Goal: Task Accomplishment & Management: Use online tool/utility

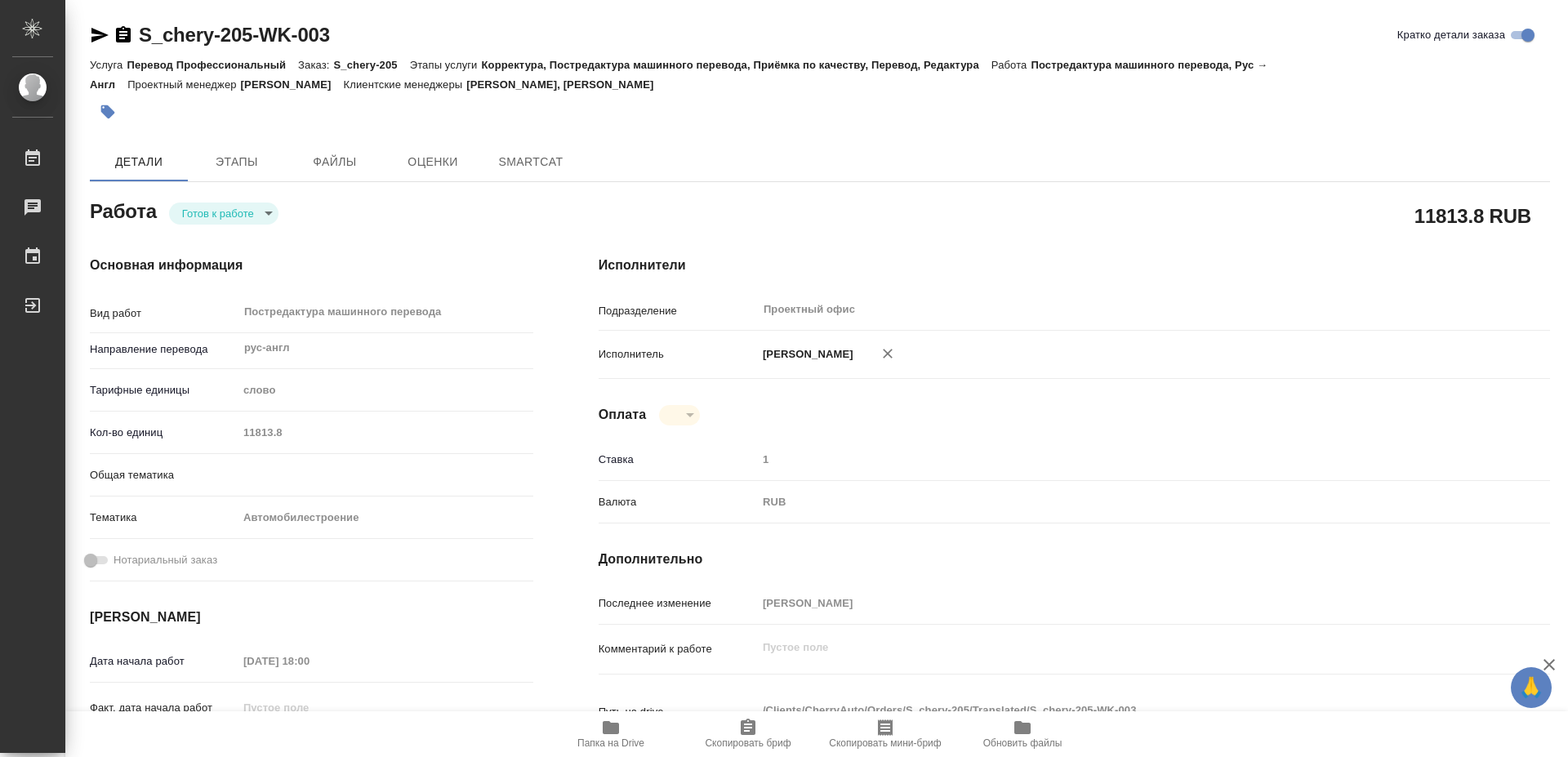
type textarea "x"
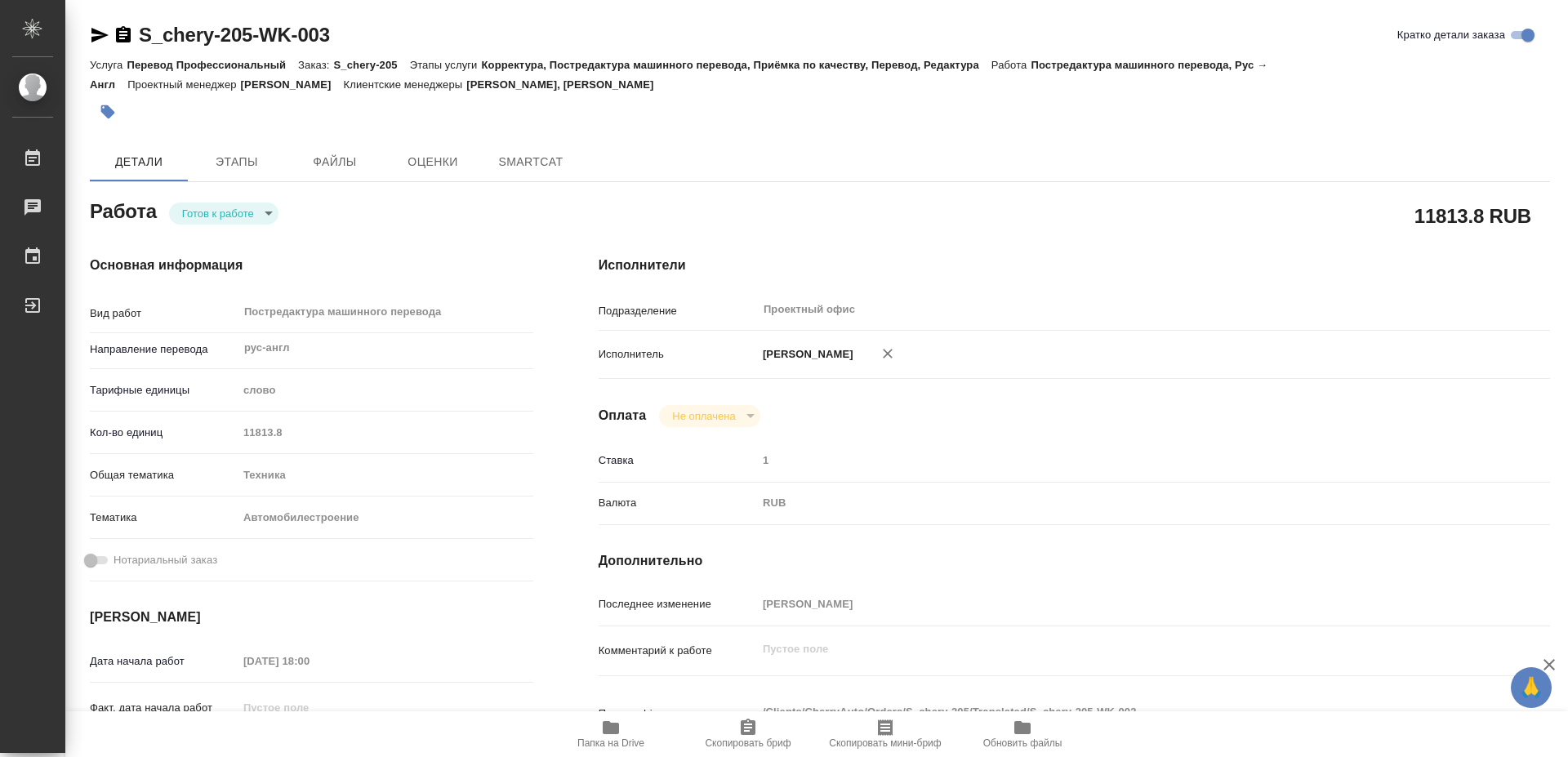
type textarea "x"
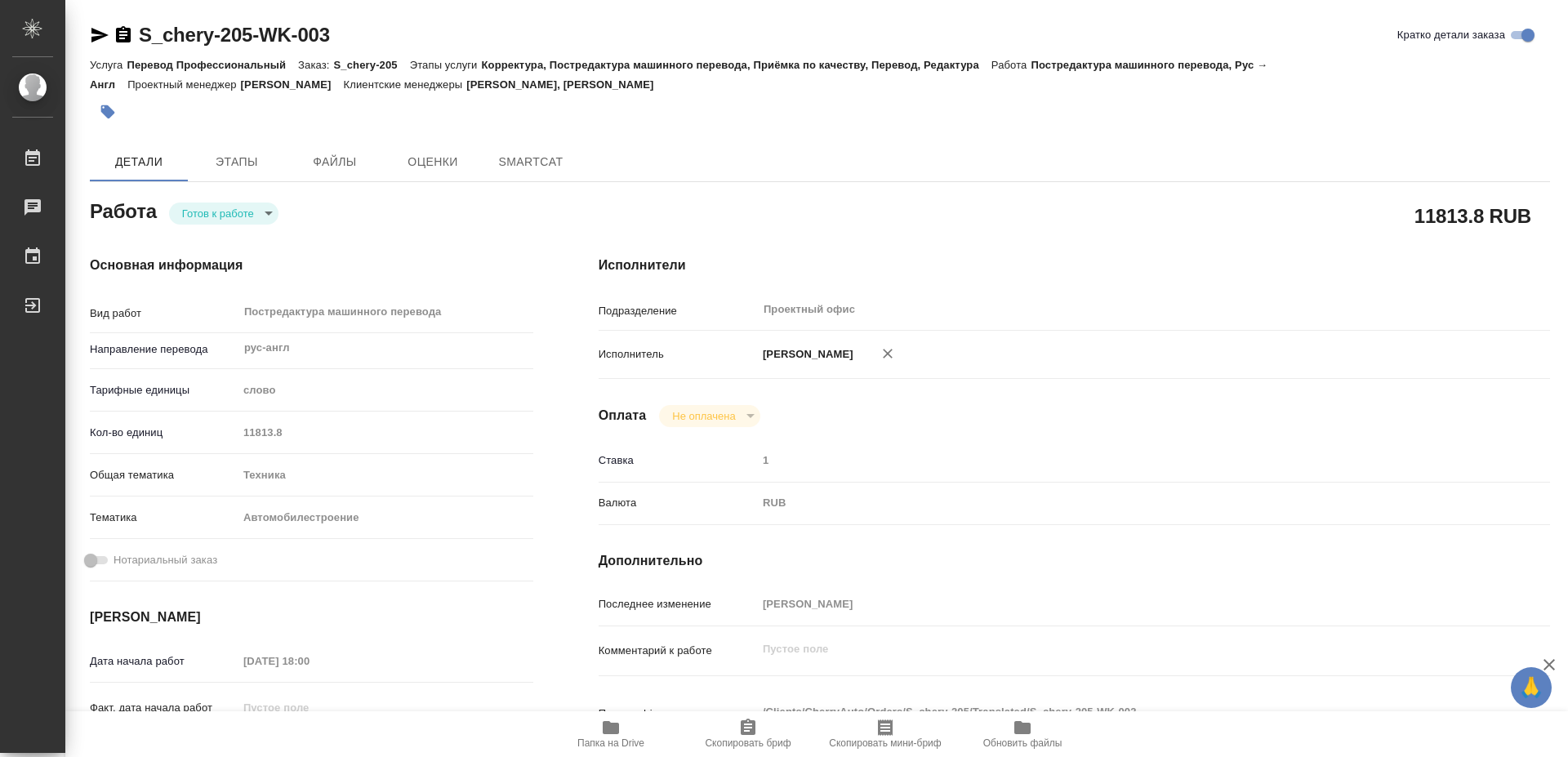
type textarea "x"
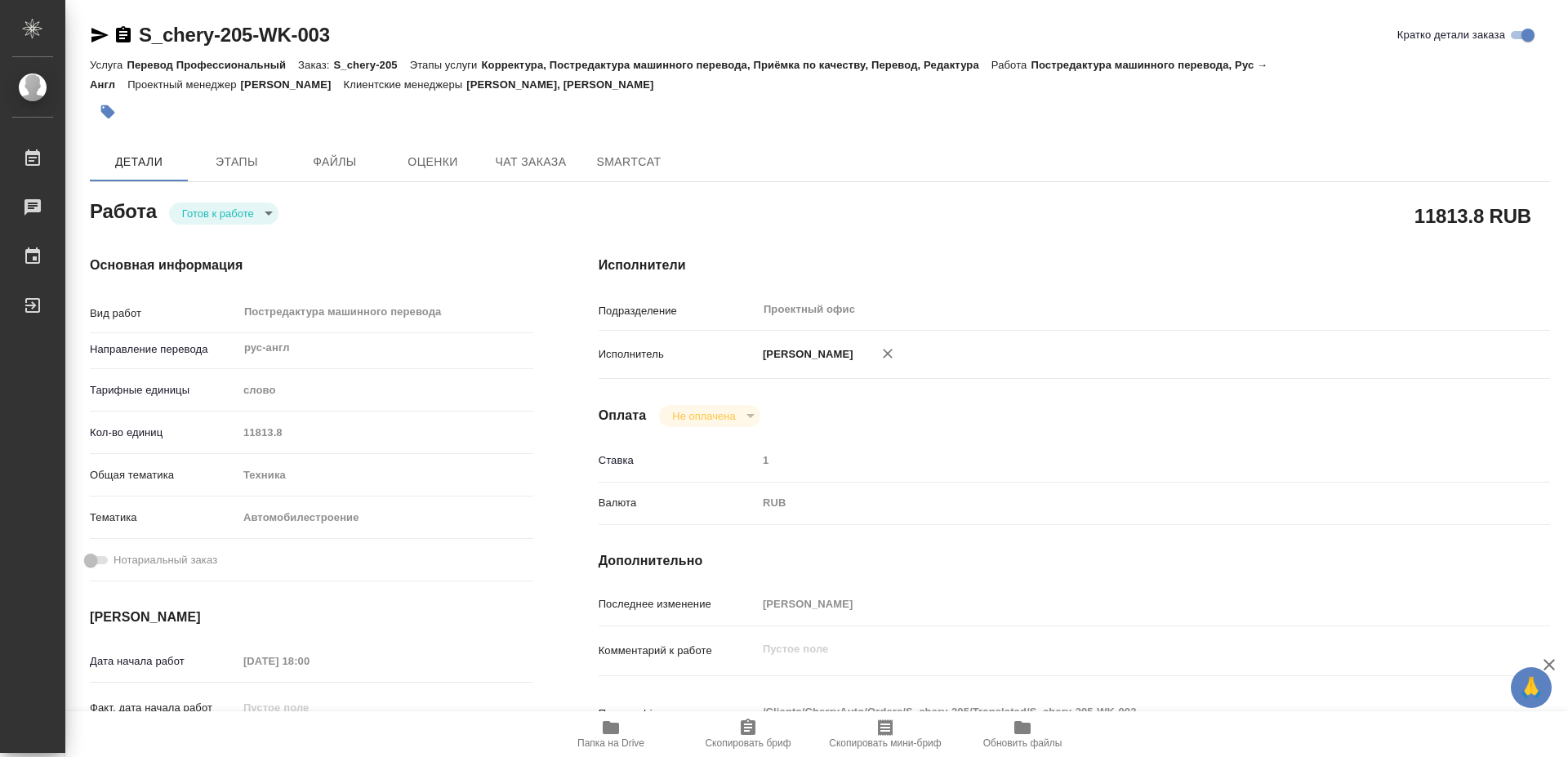
type textarea "x"
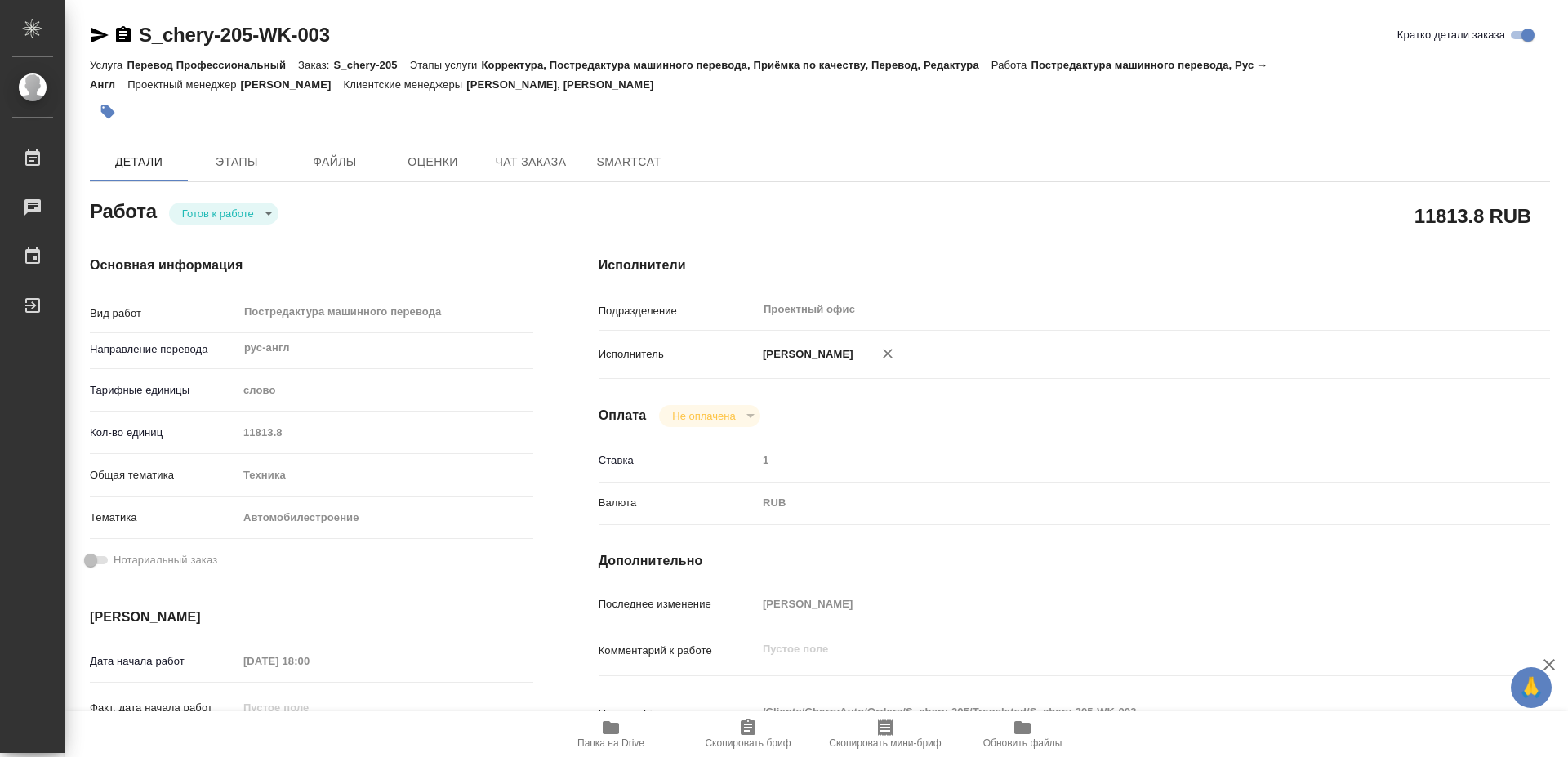
type textarea "x"
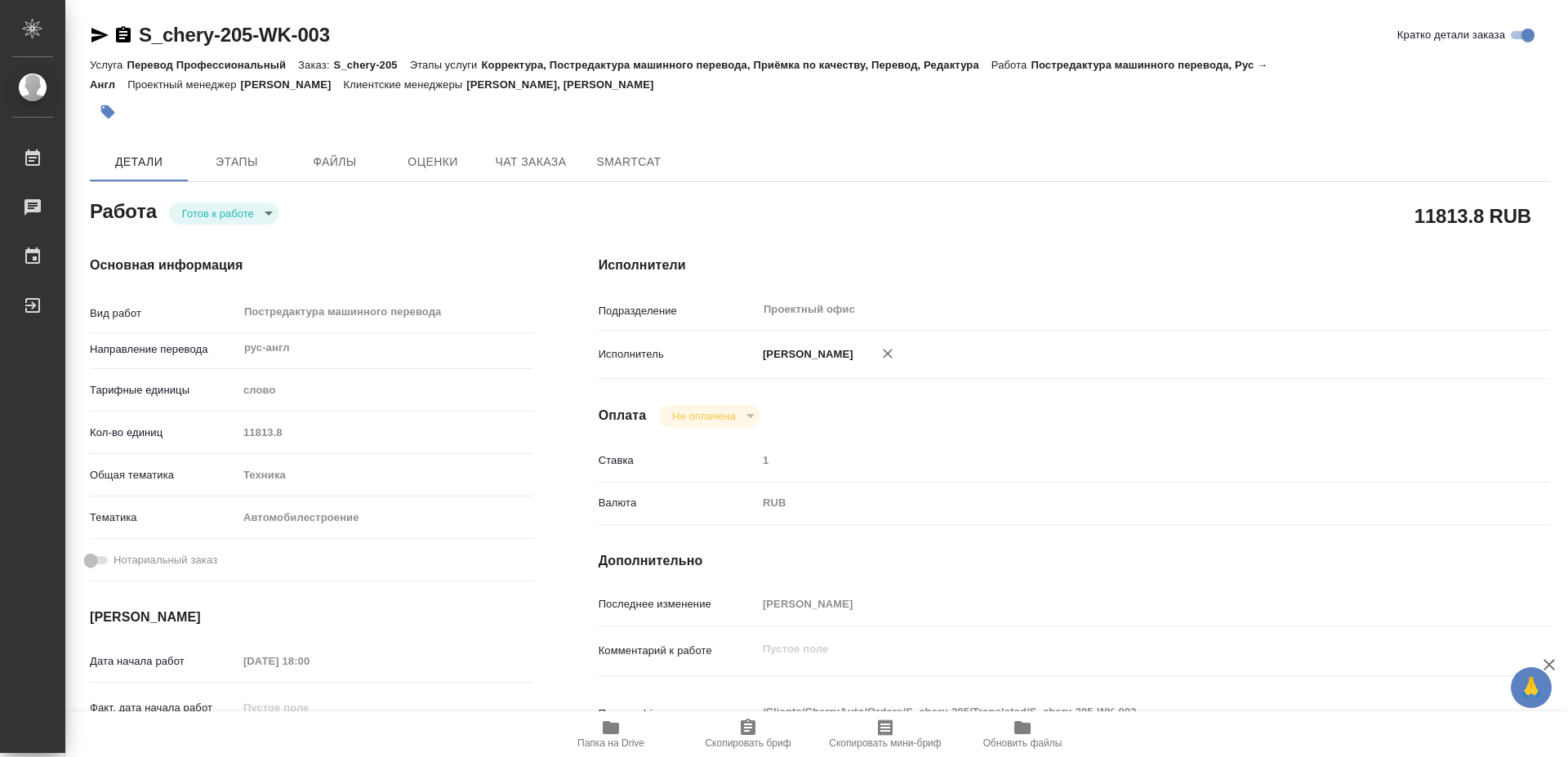
click at [602, 739] on span "Папка на Drive" at bounding box center [611, 744] width 67 height 11
